Goal: Task Accomplishment & Management: Manage account settings

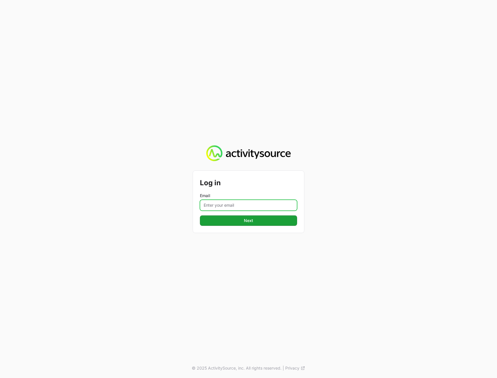
click at [245, 202] on input "Email" at bounding box center [248, 204] width 97 height 11
type input "[PERSON_NAME][EMAIL_ADDRESS][DOMAIN_NAME]"
drag, startPoint x: 160, startPoint y: 239, endPoint x: 200, endPoint y: 232, distance: 40.0
click at [160, 239] on div "Log in Email [PERSON_NAME][EMAIL_ADDRESS][DOMAIN_NAME] Next © 2025 ActivitySour…" at bounding box center [248, 189] width 497 height 378
click at [213, 221] on button "Next" at bounding box center [248, 220] width 97 height 10
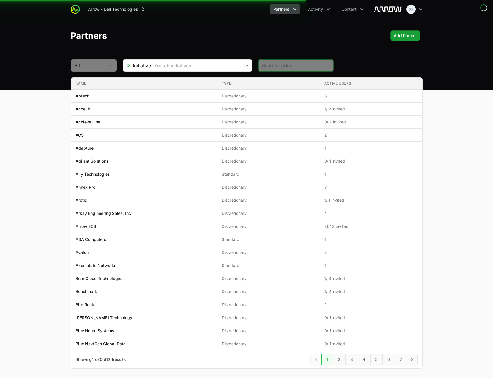
click at [467, 146] on main "All Initiative Name Type Active Users Name Abtech Type Discretionary Active Use…" at bounding box center [246, 220] width 493 height 323
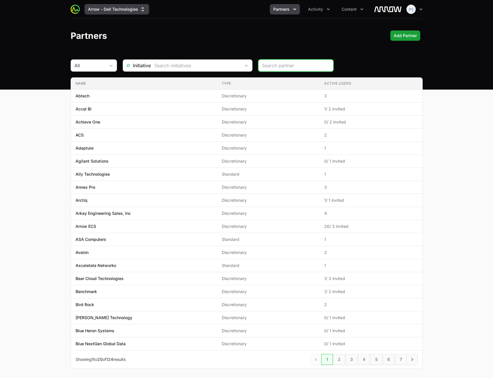
click at [127, 9] on button "Arrow - Dell Technologies" at bounding box center [117, 9] width 65 height 10
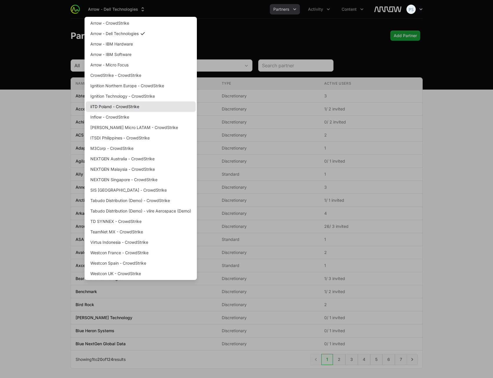
click at [130, 106] on link "iiTD Poland - CrowdStrike" at bounding box center [141, 106] width 110 height 10
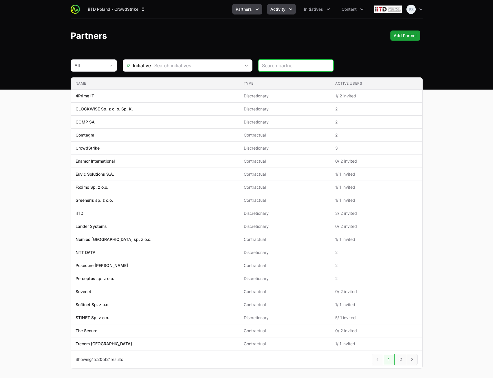
click at [285, 13] on button "Activity" at bounding box center [281, 9] width 29 height 10
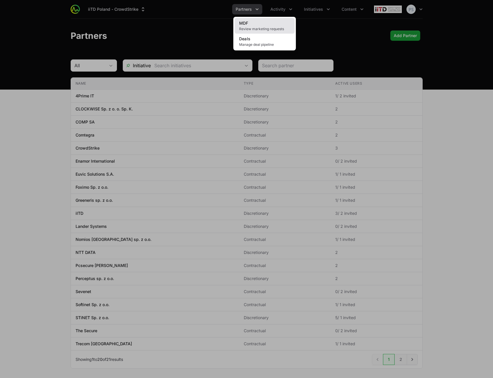
click at [275, 21] on link "MDF Review marketing requests" at bounding box center [265, 26] width 60 height 16
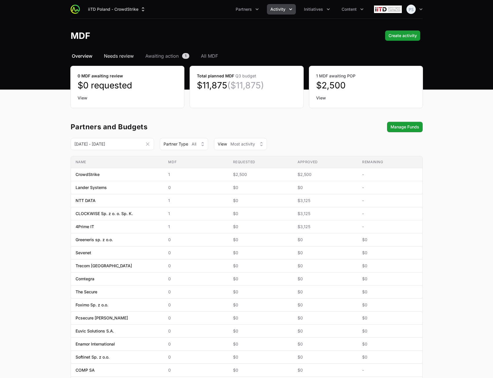
click at [115, 57] on span "Needs review" at bounding box center [119, 55] width 30 height 7
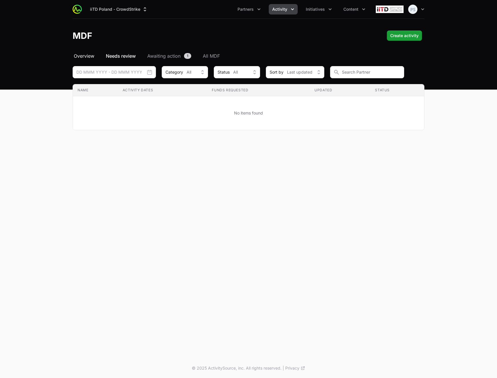
click at [89, 54] on span "Overview" at bounding box center [84, 55] width 21 height 7
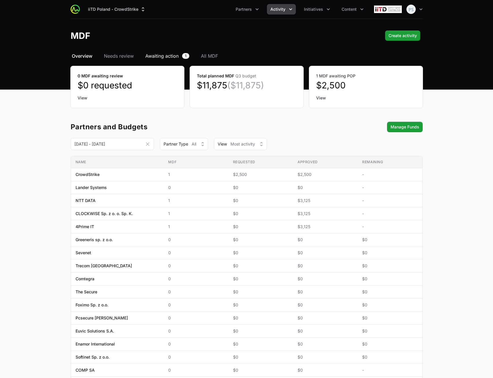
click at [157, 53] on span "Awaiting action" at bounding box center [161, 55] width 33 height 7
